Goal: Communication & Community: Answer question/provide support

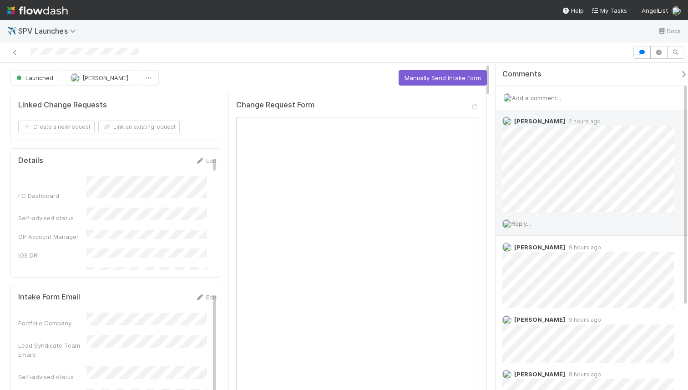
click at [532, 218] on div "Reply..." at bounding box center [591, 223] width 192 height 23
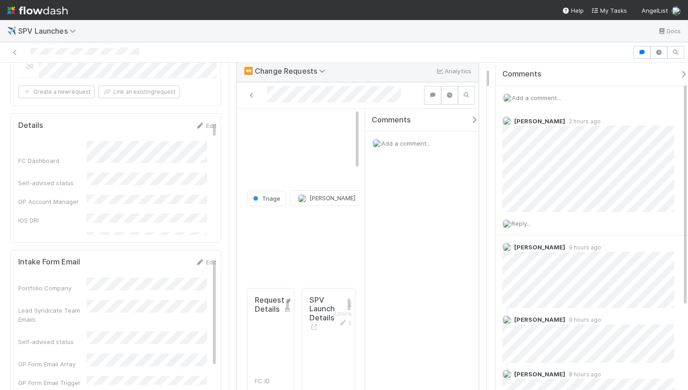
scroll to position [75, 0]
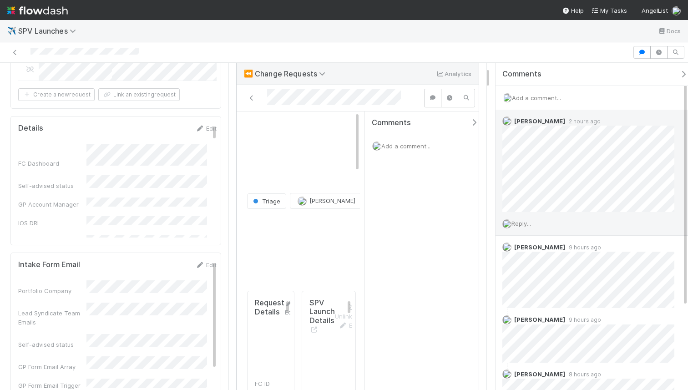
click at [528, 222] on span "Reply..." at bounding box center [521, 223] width 20 height 7
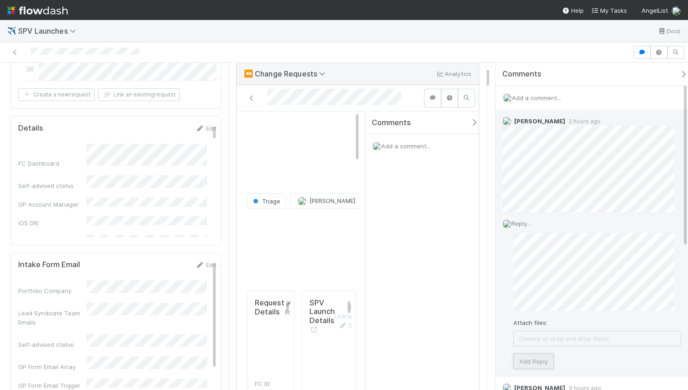
click at [526, 360] on button "Add Reply" at bounding box center [533, 360] width 40 height 15
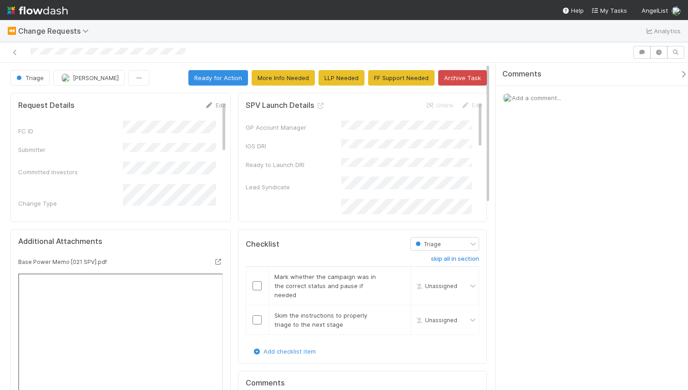
click at [565, 97] on div "Add a comment..." at bounding box center [594, 98] width 199 height 24
click at [554, 95] on span "Add a comment..." at bounding box center [536, 97] width 49 height 7
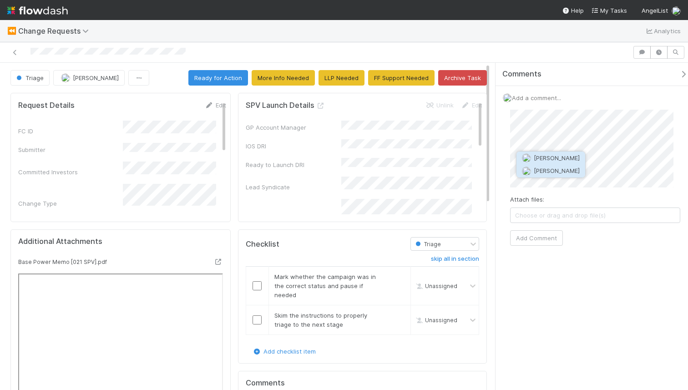
click at [548, 170] on span "[PERSON_NAME]" at bounding box center [557, 170] width 46 height 7
click at [539, 241] on button "Add Comment" at bounding box center [536, 237] width 53 height 15
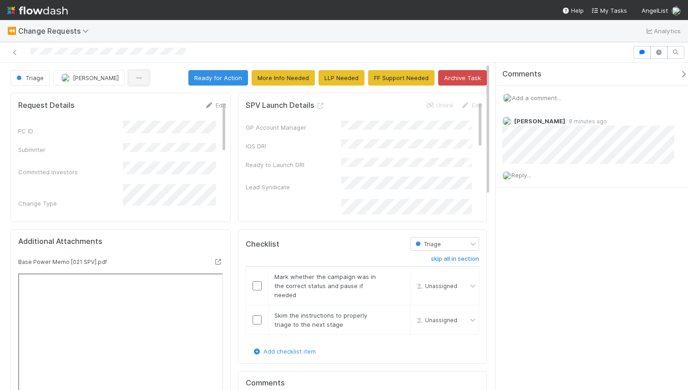
click at [139, 75] on button "button" at bounding box center [138, 77] width 21 height 15
click at [180, 57] on div "Duplicate Delete" at bounding box center [344, 195] width 688 height 390
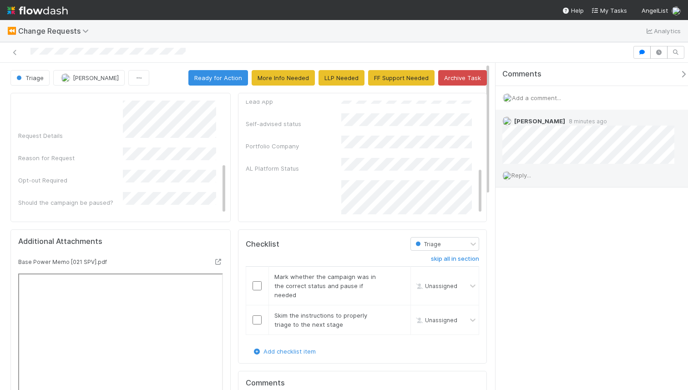
click at [549, 173] on div "Reply..." at bounding box center [591, 175] width 192 height 23
click at [531, 173] on span "Reply..." at bounding box center [521, 174] width 20 height 7
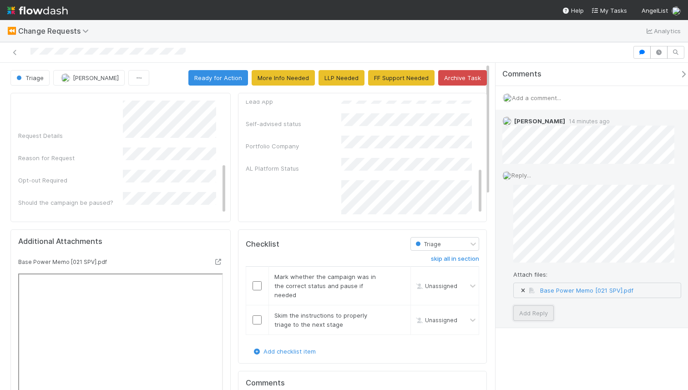
click at [541, 316] on button "Add Reply" at bounding box center [533, 312] width 40 height 15
